Goal: Navigation & Orientation: Find specific page/section

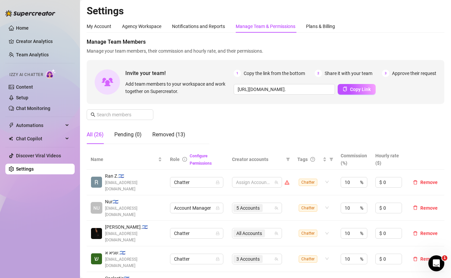
scroll to position [123, 0]
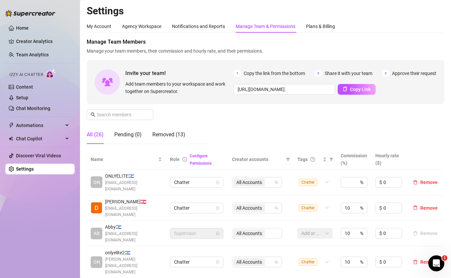
click at [40, 48] on ul "Home Creator Analytics Team Analytics Izzy AI Chatter Content Setup Chat Monito…" at bounding box center [39, 98] width 69 height 157
click at [39, 52] on link "Team Analytics" at bounding box center [32, 54] width 33 height 5
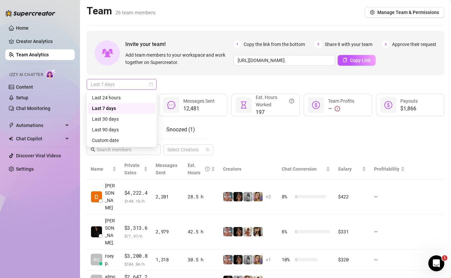
click at [137, 85] on span "Last 7 days" at bounding box center [122, 84] width 62 height 10
click at [121, 136] on div "Custom date" at bounding box center [121, 140] width 67 height 11
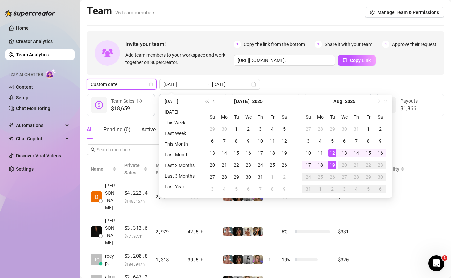
type input "[DATE]"
click at [333, 163] on div "19" at bounding box center [332, 165] width 8 height 8
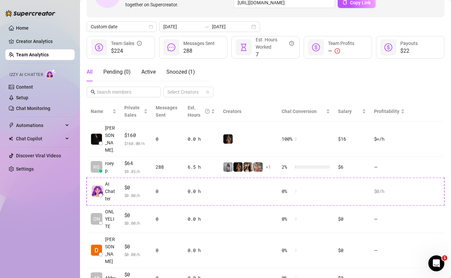
scroll to position [60, 0]
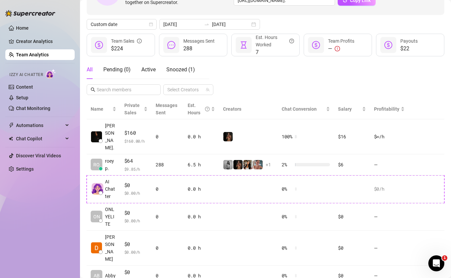
click at [189, 175] on td "0.0 h" at bounding box center [201, 189] width 35 height 28
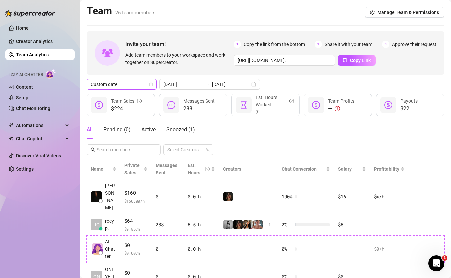
click at [130, 89] on div "Custom date" at bounding box center [122, 84] width 70 height 11
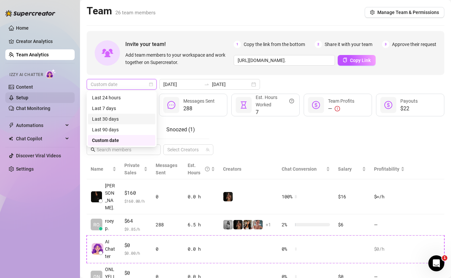
click at [28, 99] on link "Setup" at bounding box center [22, 97] width 12 height 5
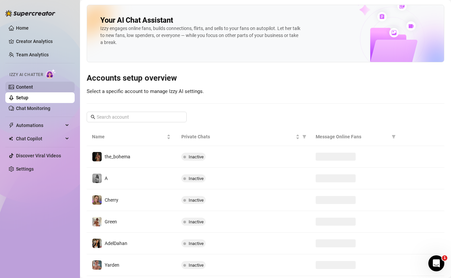
click at [33, 86] on link "Content" at bounding box center [24, 86] width 17 height 5
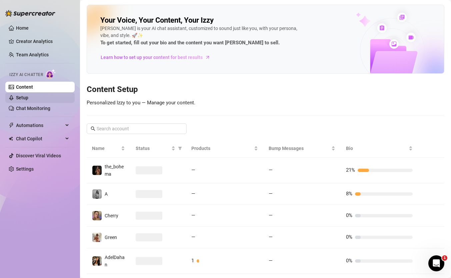
click at [28, 100] on link "Setup" at bounding box center [22, 97] width 12 height 5
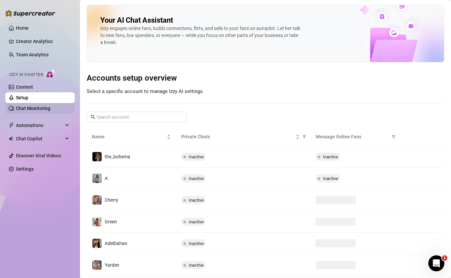
click at [44, 106] on link "Chat Monitoring" at bounding box center [33, 108] width 34 height 5
